Goal: Find specific page/section: Find specific page/section

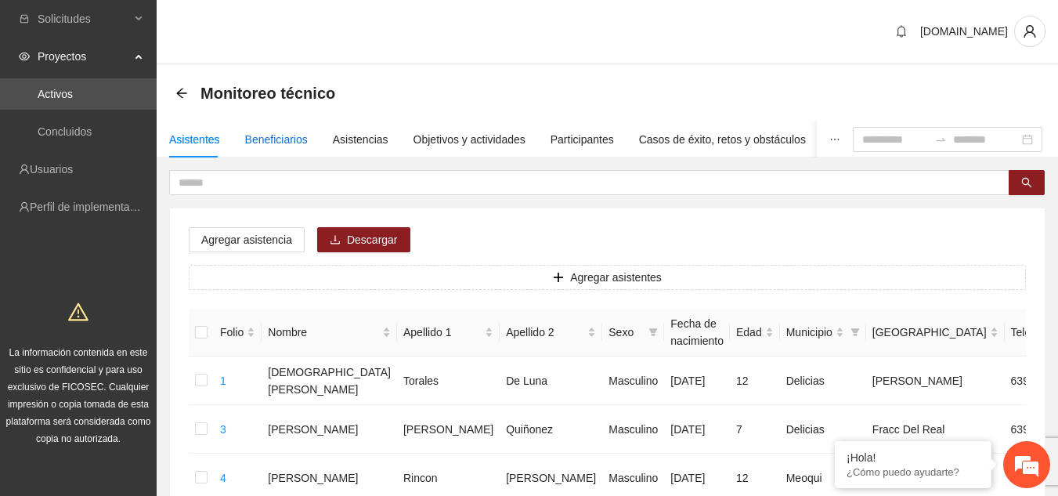
click at [295, 132] on div "Beneficiarios" at bounding box center [276, 139] width 63 height 17
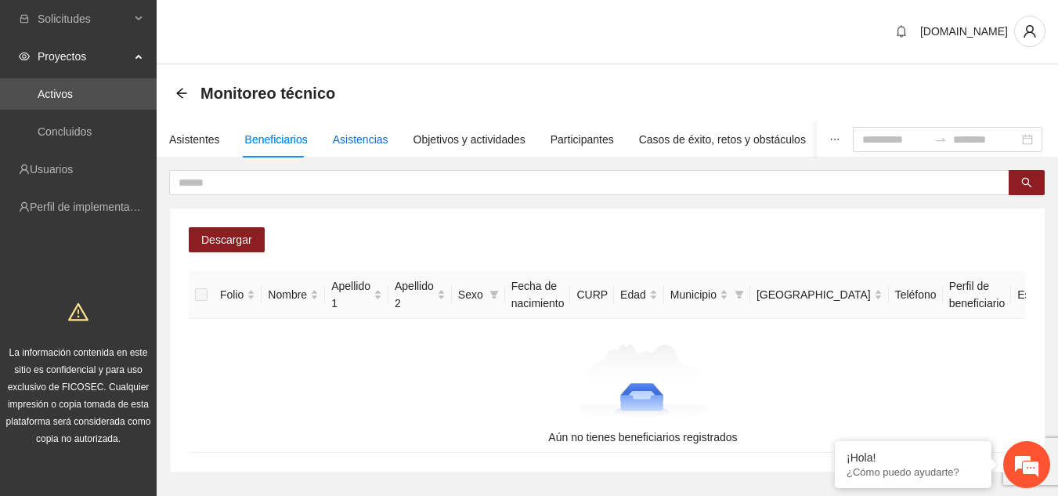
click at [362, 132] on div "Asistencias" at bounding box center [361, 139] width 56 height 17
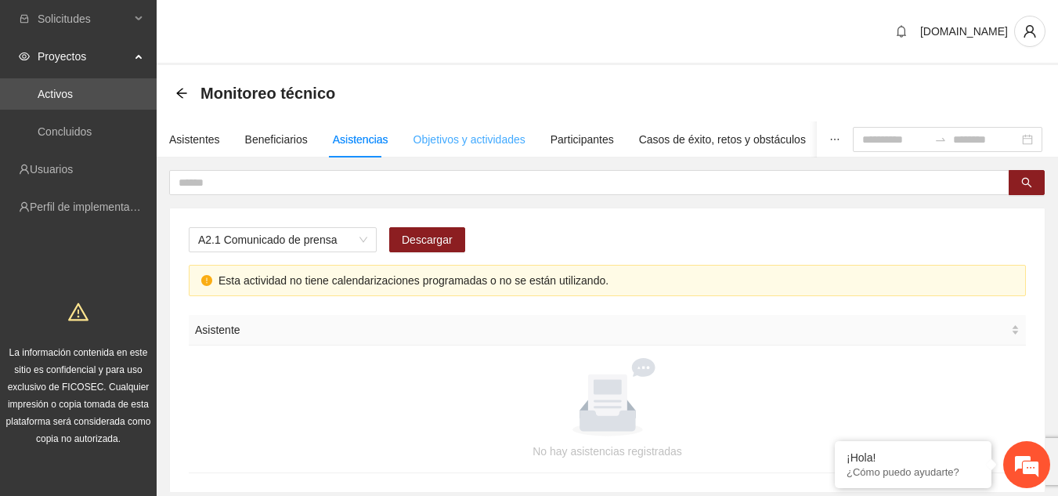
click at [423, 127] on div "Objetivos y actividades" at bounding box center [469, 139] width 112 height 36
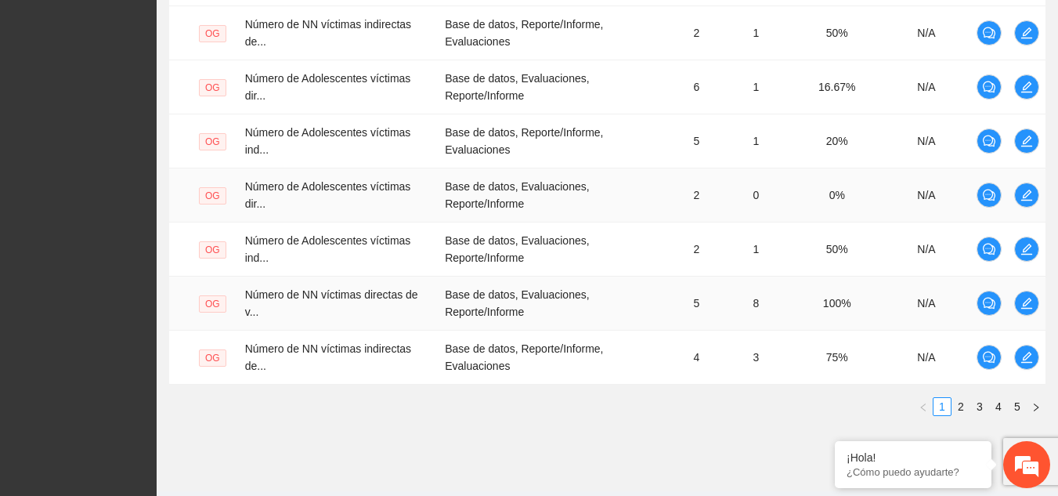
scroll to position [623, 0]
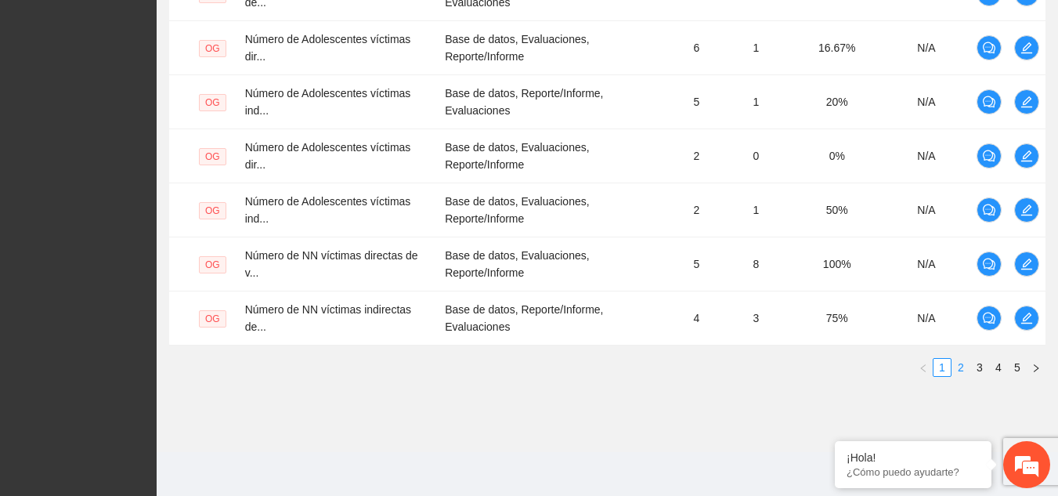
click at [958, 367] on link "2" at bounding box center [960, 367] width 17 height 17
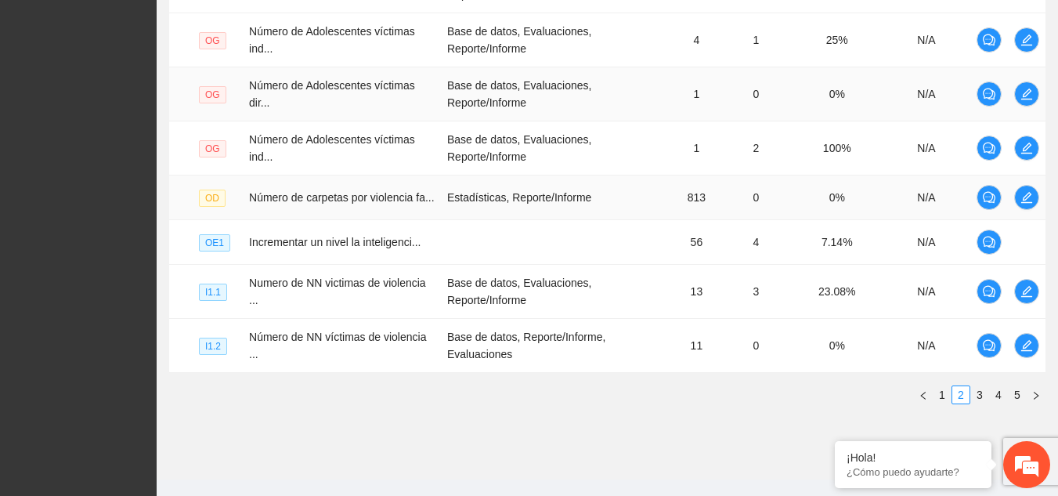
scroll to position [604, 0]
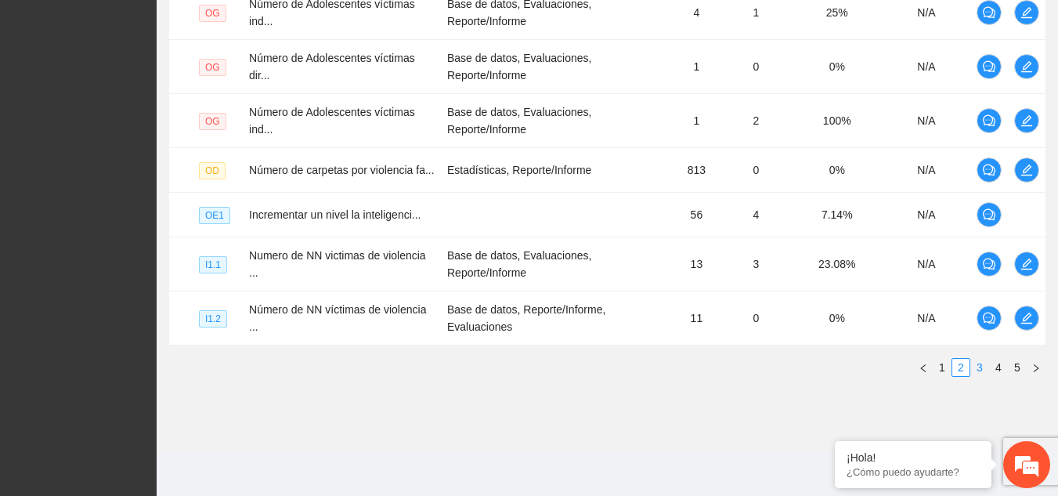
click at [978, 371] on link "3" at bounding box center [979, 367] width 17 height 17
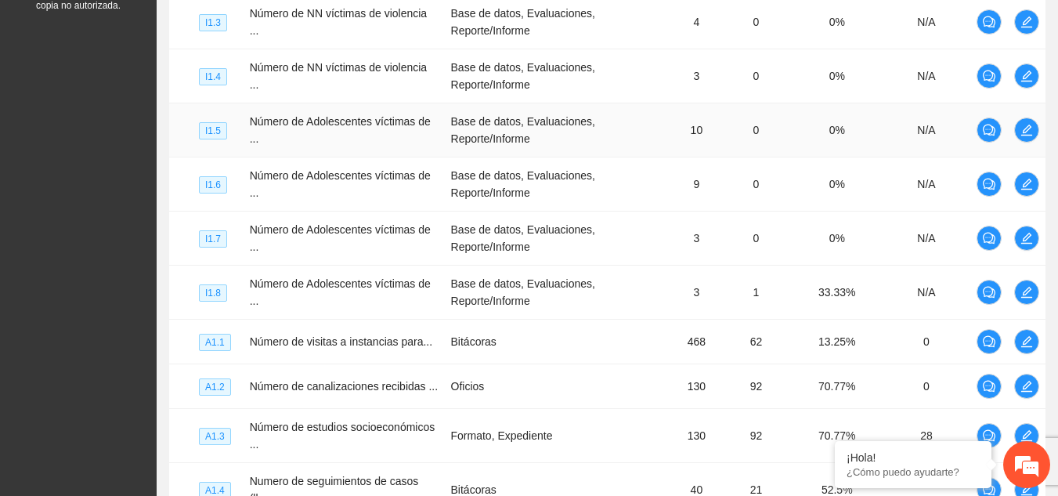
scroll to position [595, 0]
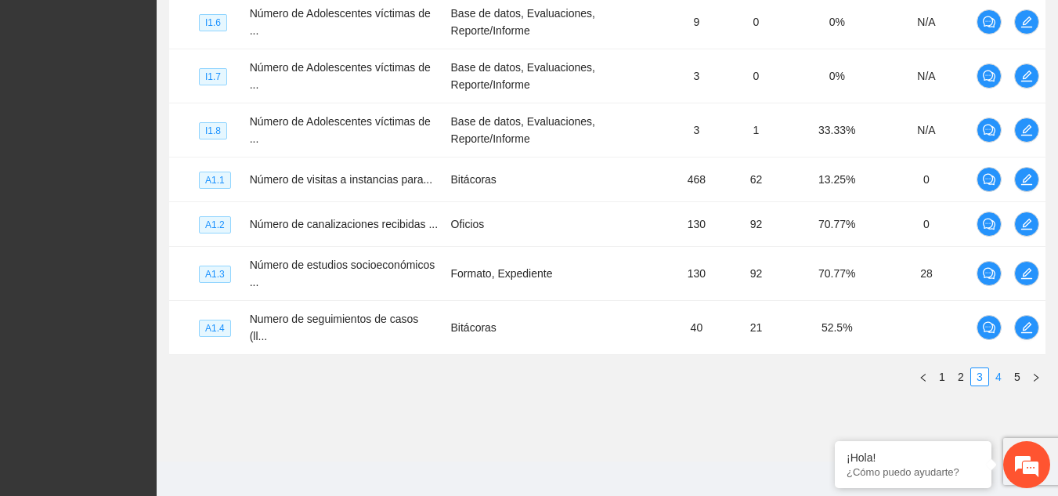
click at [994, 368] on link "4" at bounding box center [997, 376] width 17 height 17
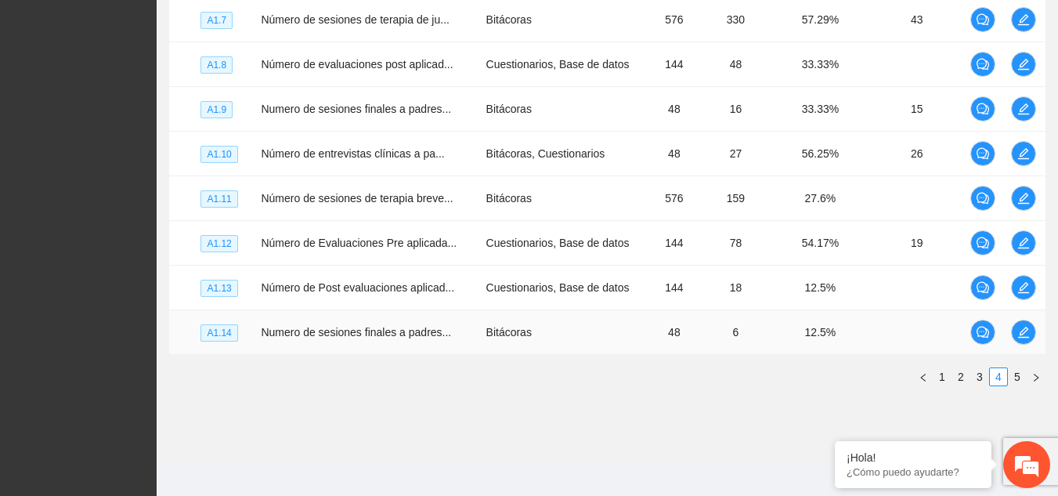
scroll to position [529, 0]
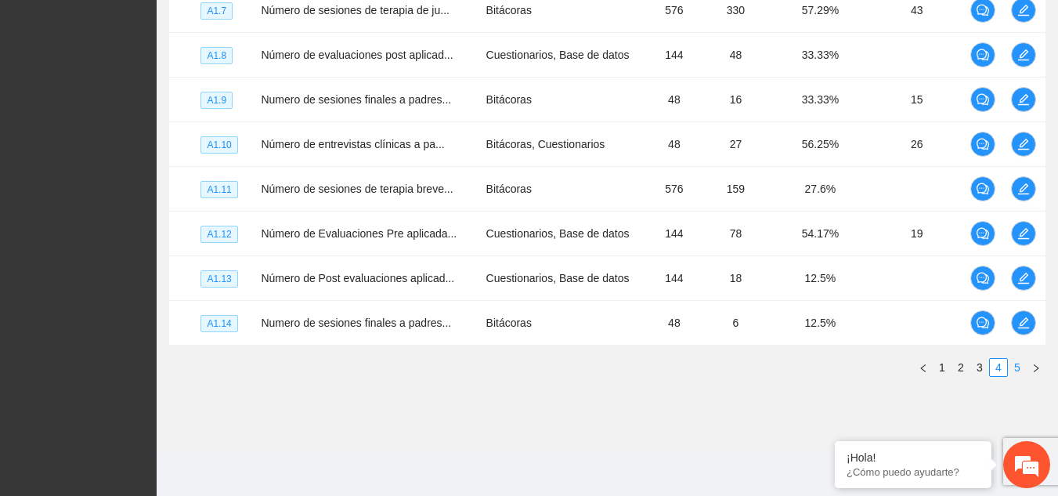
click at [1010, 362] on link "5" at bounding box center [1016, 367] width 17 height 17
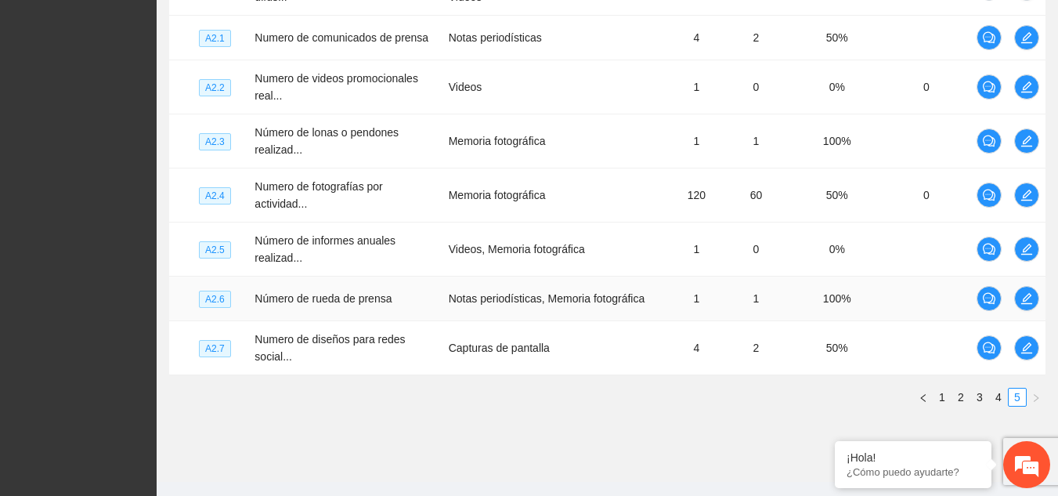
scroll to position [595, 0]
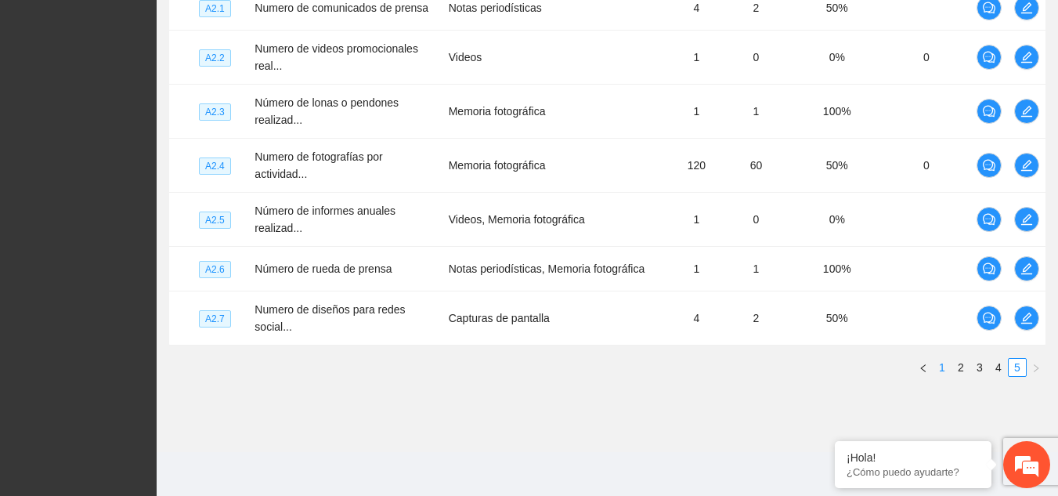
click at [947, 362] on link "1" at bounding box center [941, 367] width 17 height 17
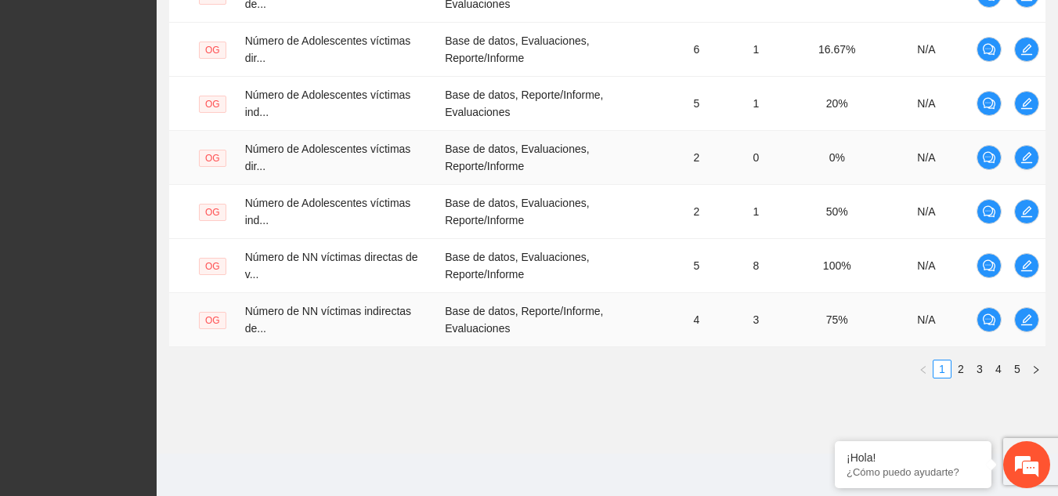
scroll to position [623, 0]
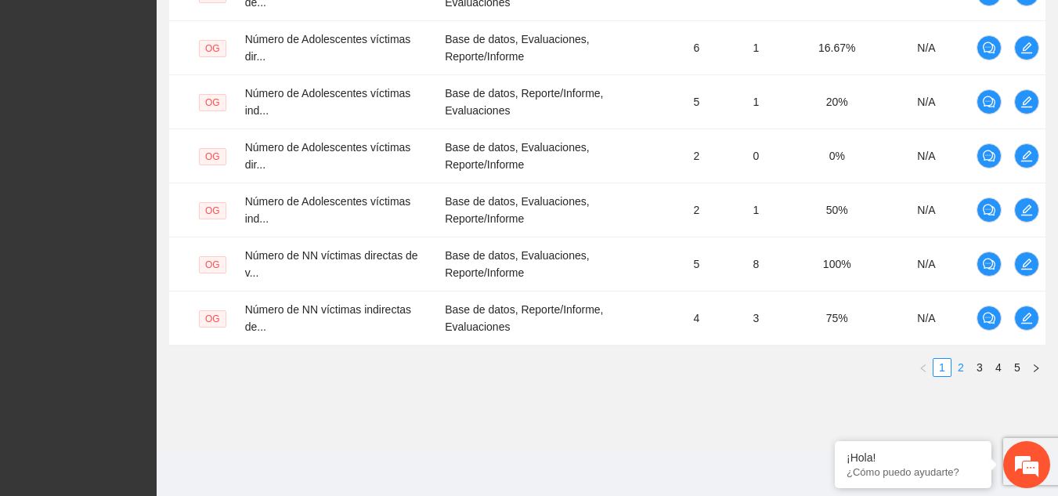
click at [959, 362] on link "2" at bounding box center [960, 367] width 17 height 17
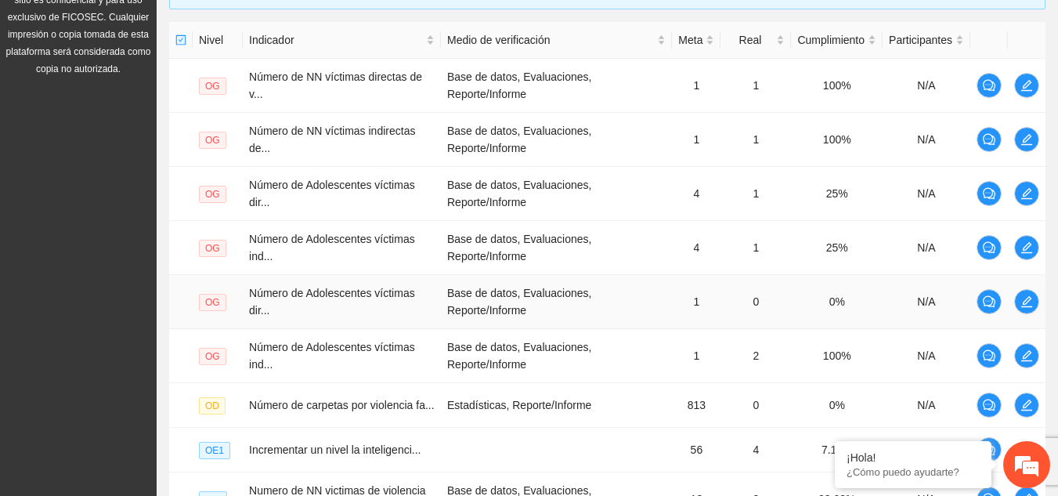
scroll to position [291, 0]
